Goal: Navigation & Orientation: Find specific page/section

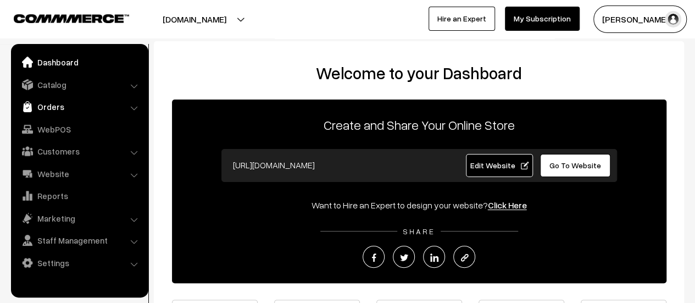
click at [57, 103] on link "Orders" at bounding box center [79, 107] width 131 height 20
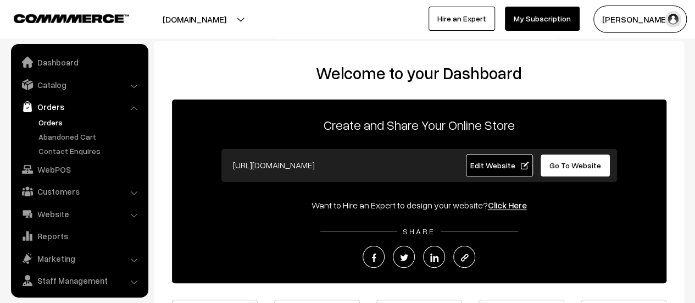
click at [51, 118] on link "Orders" at bounding box center [90, 122] width 109 height 12
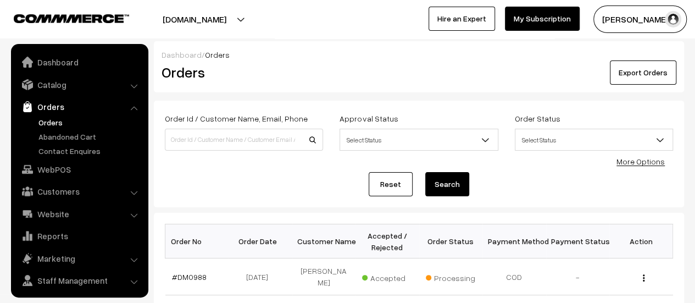
scroll to position [25, 0]
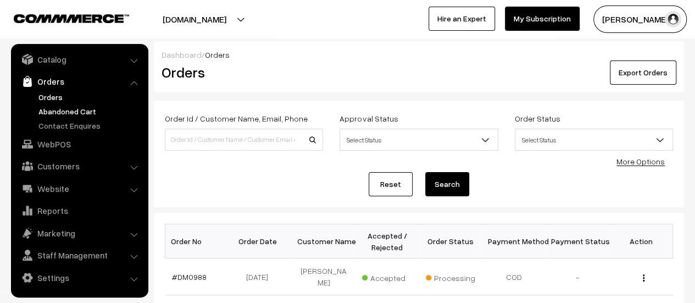
click at [74, 114] on link "Abandoned Cart" at bounding box center [90, 111] width 109 height 12
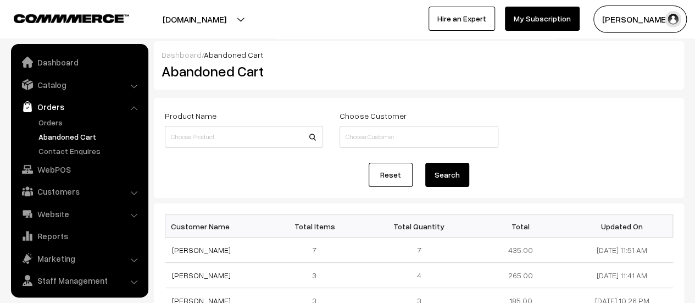
scroll to position [25, 0]
